Goal: Transaction & Acquisition: Purchase product/service

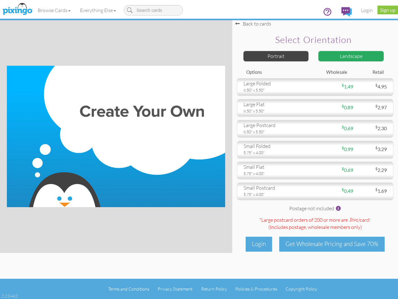
click at [199, 149] on img at bounding box center [116, 136] width 218 height 141
click at [54, 10] on link "Browse Cards" at bounding box center [54, 10] width 42 height 16
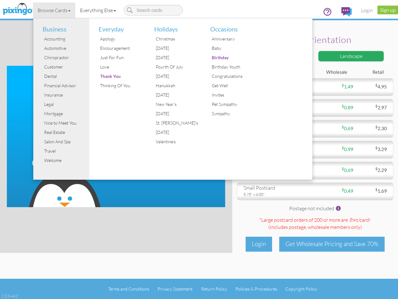
click at [99, 10] on link "Everything Else" at bounding box center [97, 10] width 45 height 16
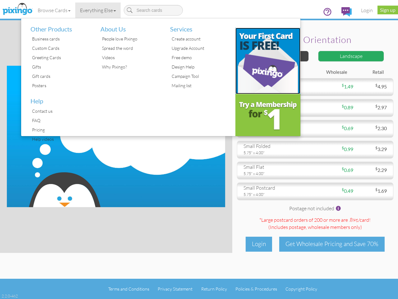
click at [276, 56] on img at bounding box center [267, 61] width 65 height 66
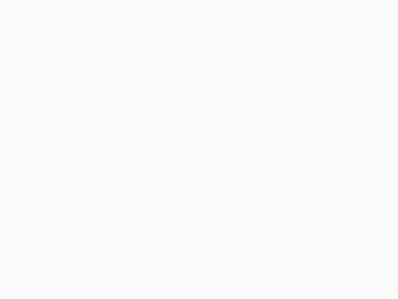
click at [351, 56] on body at bounding box center [199, 149] width 398 height 299
click at [315, 87] on body at bounding box center [199, 149] width 398 height 299
click at [315, 108] on body at bounding box center [199, 149] width 398 height 299
click at [315, 128] on body at bounding box center [199, 149] width 398 height 299
click at [315, 149] on body at bounding box center [199, 149] width 398 height 299
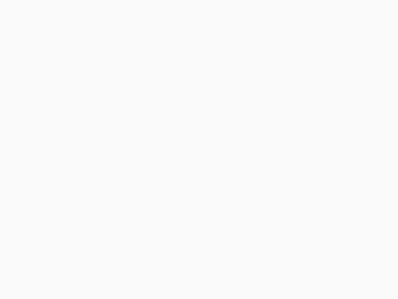
click at [315, 170] on body at bounding box center [199, 149] width 398 height 299
